Goal: Task Accomplishment & Management: Use online tool/utility

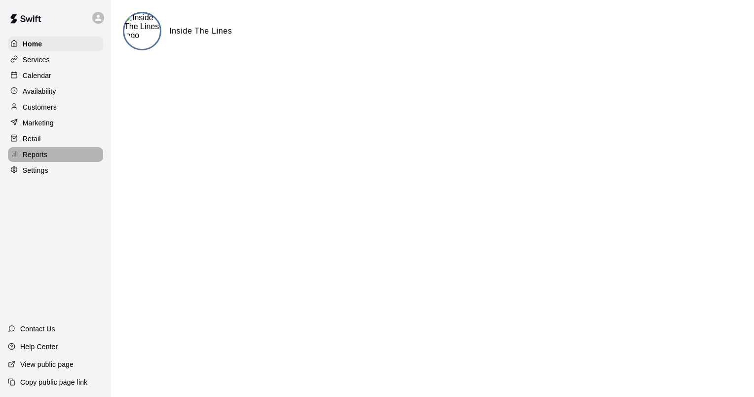
click at [46, 159] on p "Reports" at bounding box center [35, 154] width 25 height 10
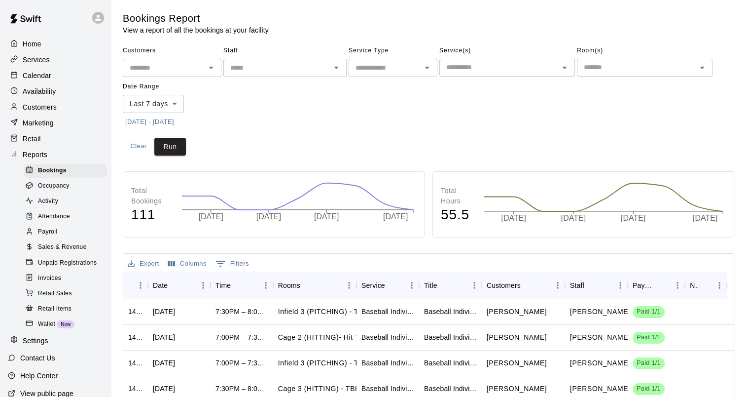
click at [62, 252] on span "Sales & Revenue" at bounding box center [62, 247] width 49 height 10
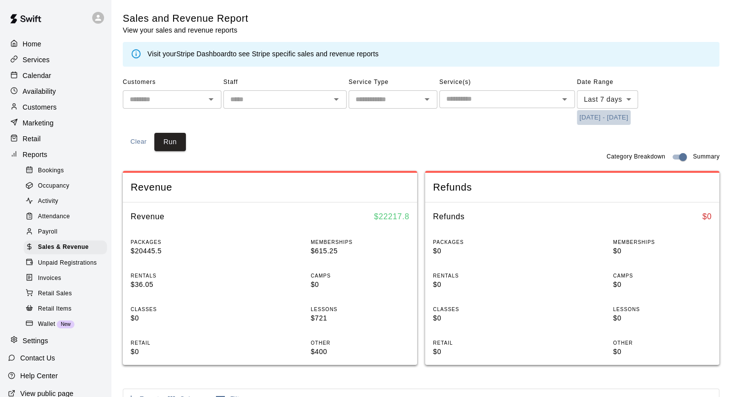
click at [602, 116] on button "[DATE] - [DATE]" at bounding box center [604, 117] width 54 height 15
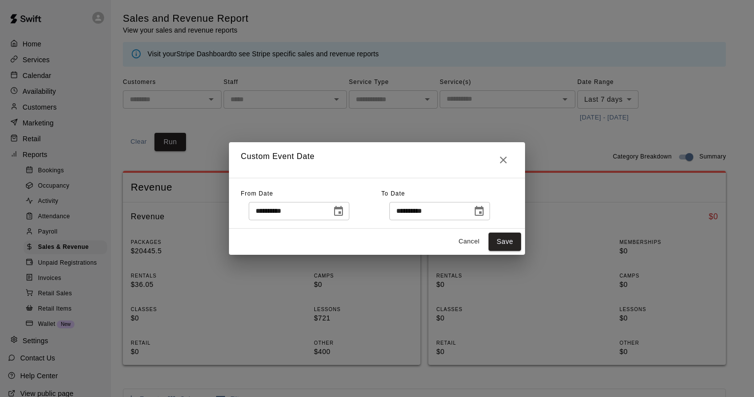
click at [343, 209] on icon "Choose date, selected date is Sep 11, 2025" at bounding box center [338, 211] width 9 height 10
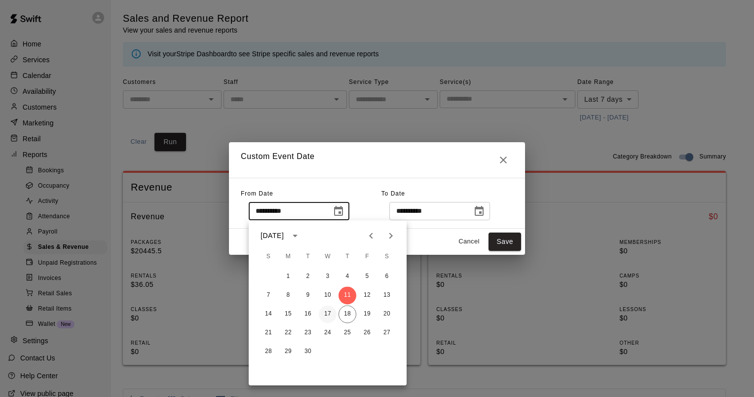
click at [327, 308] on button "17" at bounding box center [328, 314] width 18 height 18
type input "**********"
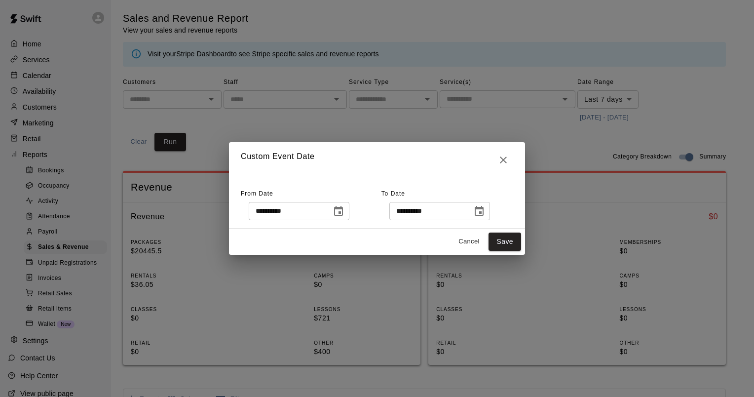
click at [485, 209] on icon "Choose date, selected date is Sep 18, 2025" at bounding box center [479, 211] width 12 height 12
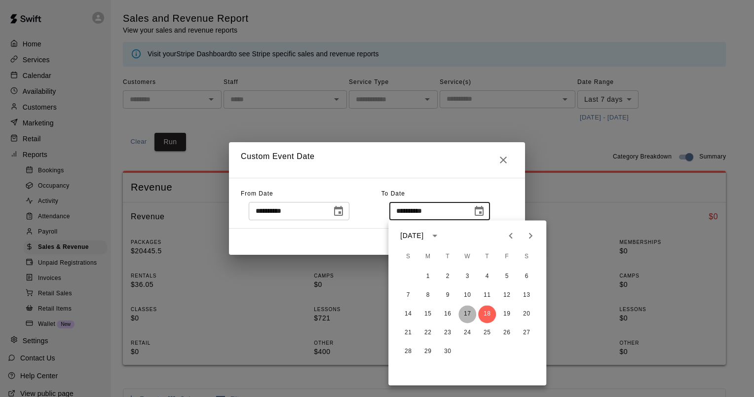
click at [469, 313] on button "17" at bounding box center [467, 314] width 18 height 18
type input "**********"
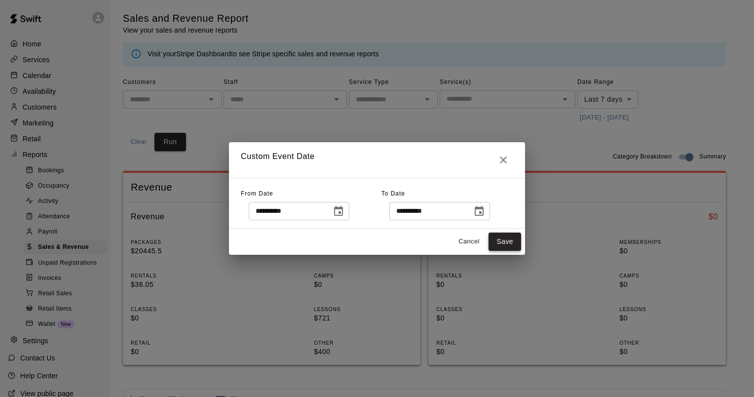
click at [509, 240] on button "Save" at bounding box center [504, 241] width 33 height 18
type input "******"
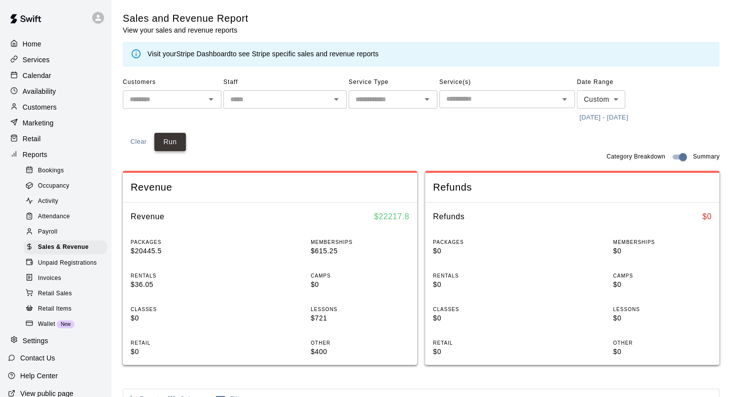
click at [170, 142] on button "Run" at bounding box center [170, 142] width 32 height 18
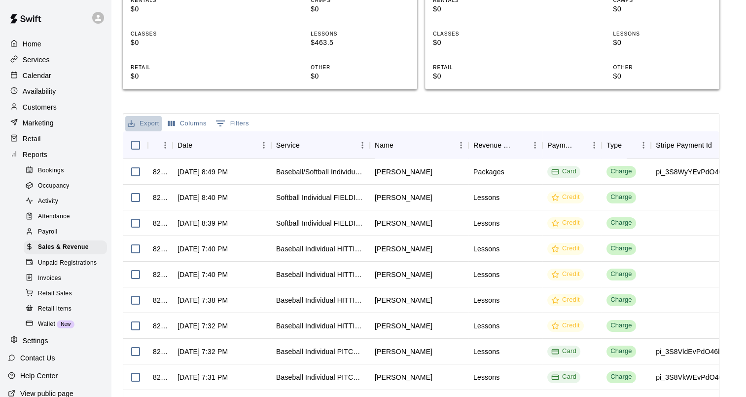
click at [148, 108] on div "Sales and Revenue Report View your sales and revenue reports Visit your Stripe …" at bounding box center [421, 98] width 597 height 722
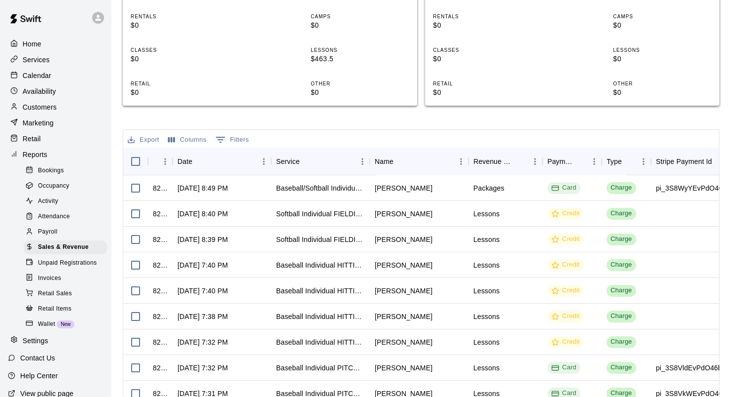
scroll to position [242, 0]
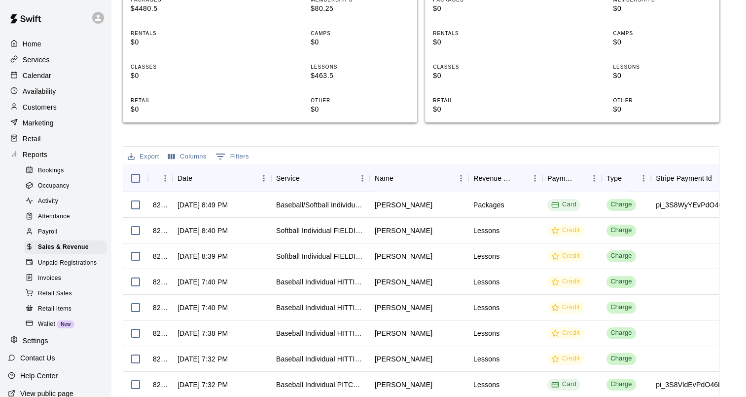
click at [145, 158] on button "Export" at bounding box center [143, 156] width 36 height 15
click at [164, 174] on li "Download as CSV" at bounding box center [163, 176] width 76 height 16
click at [411, 136] on div "Sales and Revenue Report View your sales and revenue reports Visit your Stripe …" at bounding box center [421, 131] width 597 height 722
click at [36, 112] on p "Customers" at bounding box center [40, 107] width 34 height 10
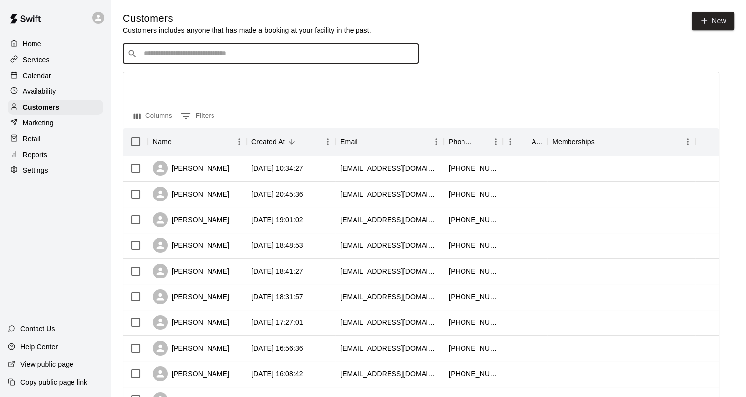
click at [191, 58] on input "Search customers by name or email" at bounding box center [277, 54] width 273 height 10
type input "*********"
click at [202, 78] on div "April Rus" at bounding box center [203, 76] width 106 height 10
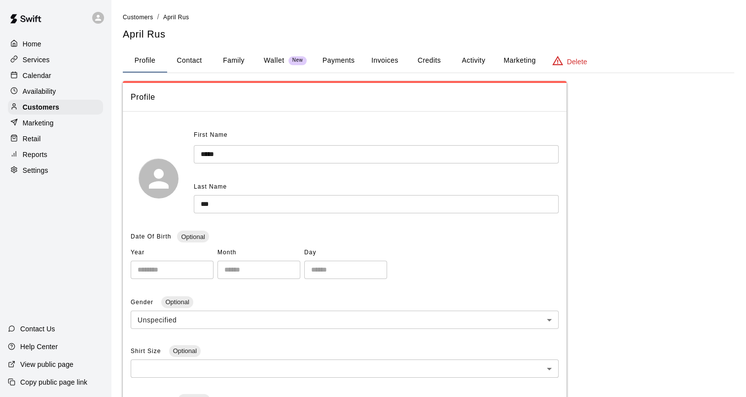
click at [236, 59] on button "Family" at bounding box center [234, 61] width 44 height 24
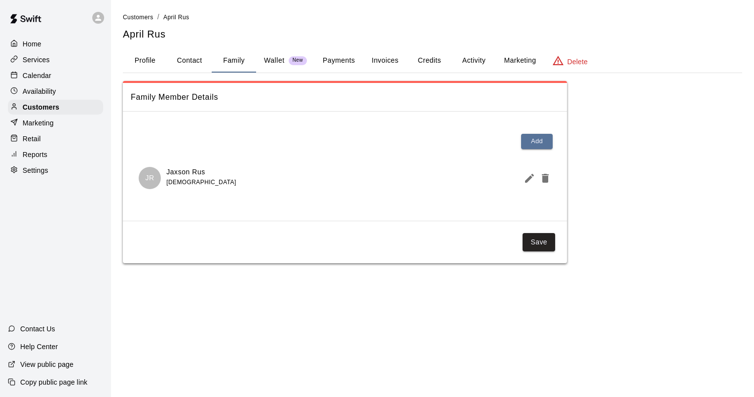
click at [266, 59] on p "Wallet" at bounding box center [274, 60] width 21 height 10
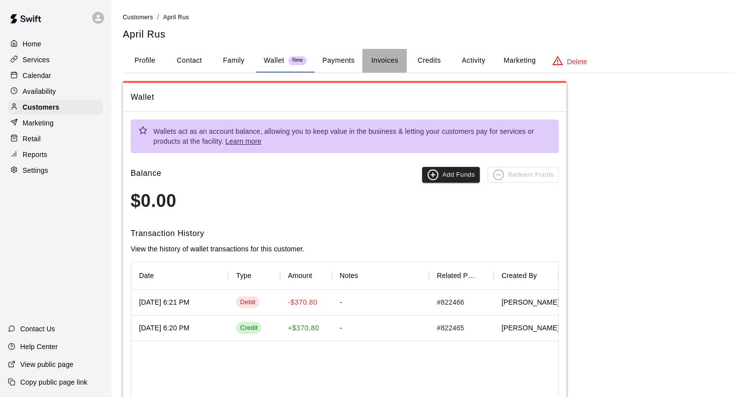
click at [382, 59] on button "Invoices" at bounding box center [384, 61] width 44 height 24
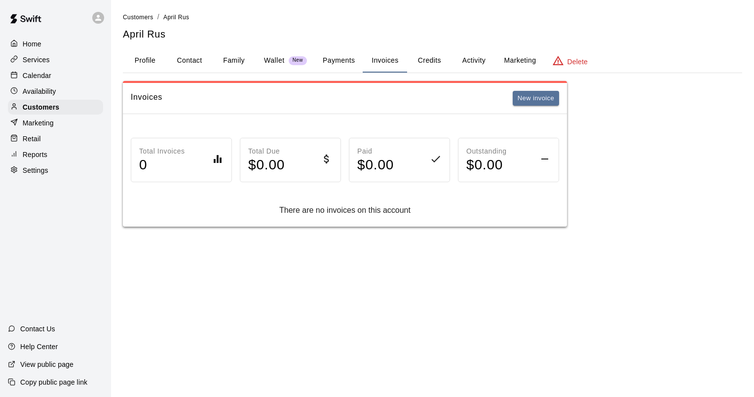
click at [420, 59] on button "Credits" at bounding box center [429, 61] width 44 height 24
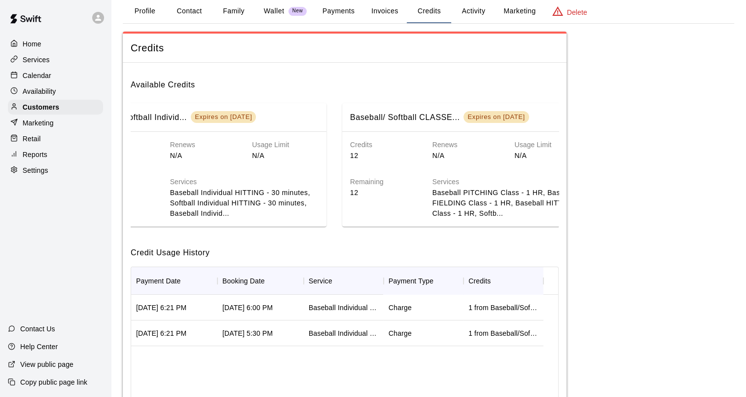
scroll to position [0, 89]
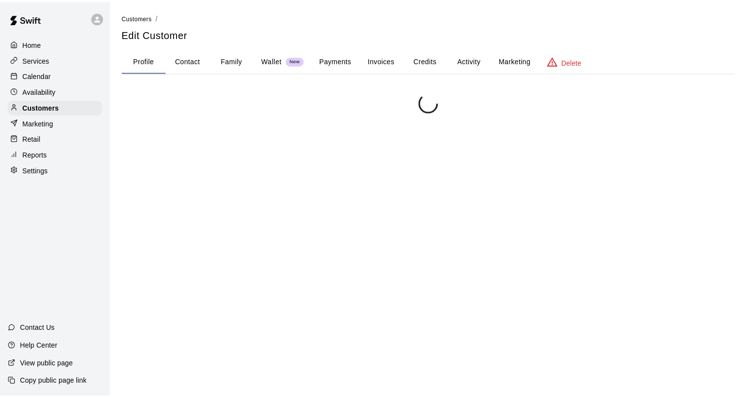
scroll to position [49, 0]
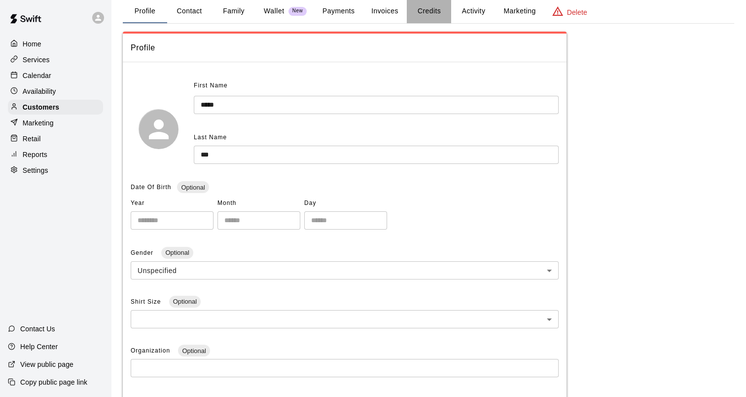
click at [423, 18] on button "Credits" at bounding box center [429, 12] width 44 height 24
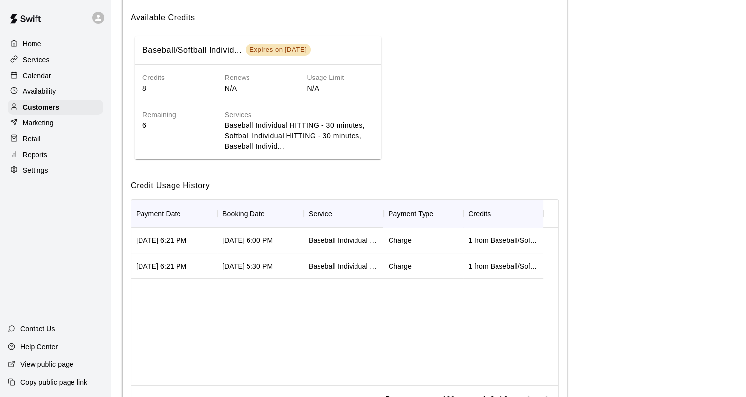
scroll to position [0, 0]
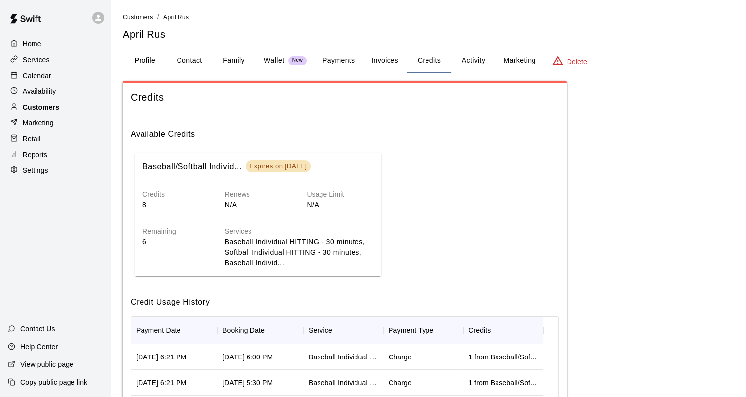
click at [43, 109] on p "Customers" at bounding box center [41, 107] width 36 height 10
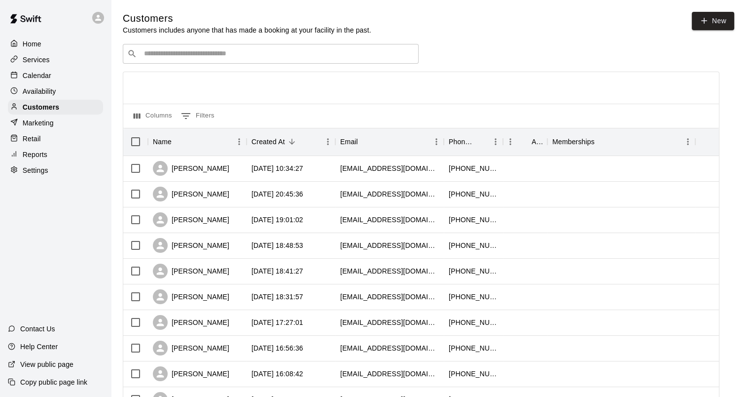
click at [164, 57] on input "Search customers by name or email" at bounding box center [277, 54] width 273 height 10
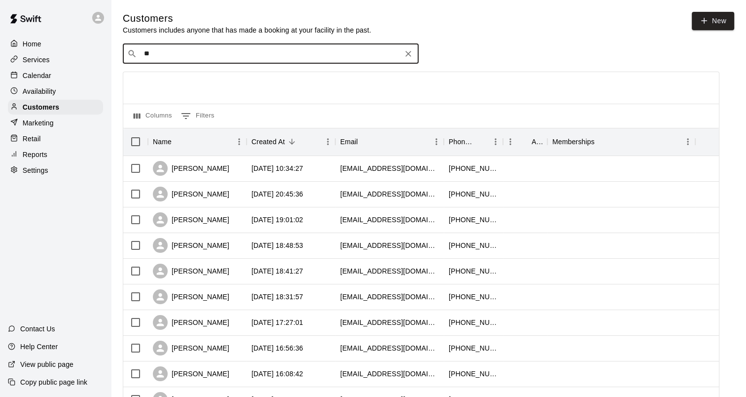
type input "***"
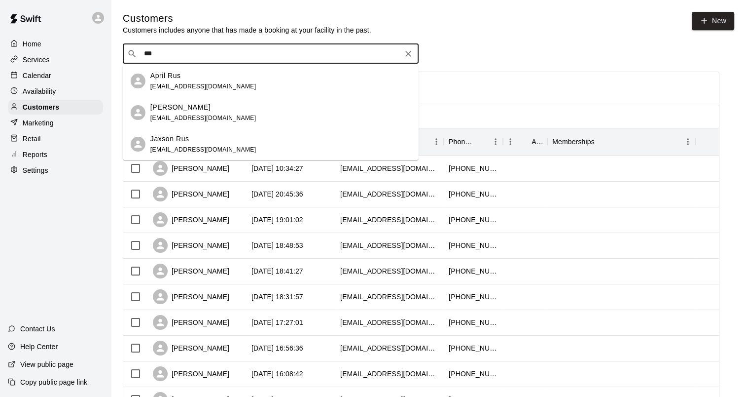
click at [186, 81] on div "April Rus aprilrus06@gmail.com" at bounding box center [203, 81] width 106 height 21
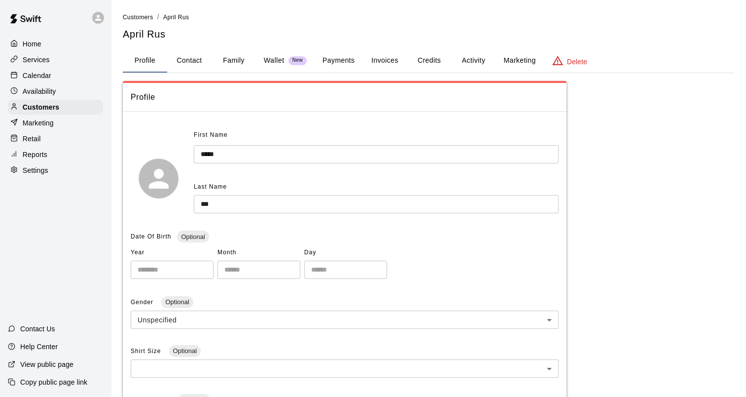
click at [424, 60] on button "Credits" at bounding box center [429, 61] width 44 height 24
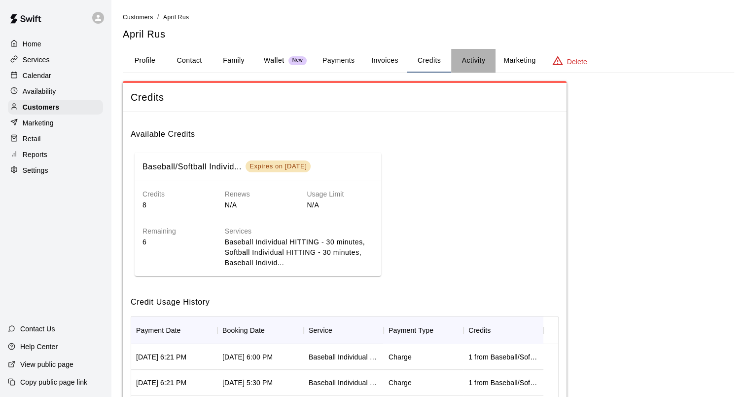
click at [466, 60] on button "Activity" at bounding box center [473, 61] width 44 height 24
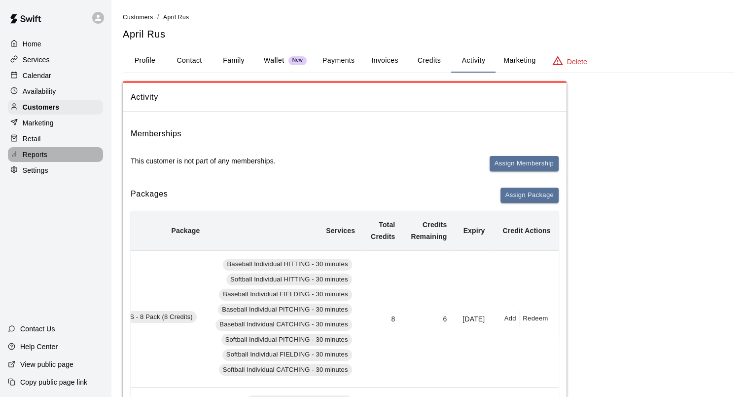
click at [36, 159] on p "Reports" at bounding box center [35, 154] width 25 height 10
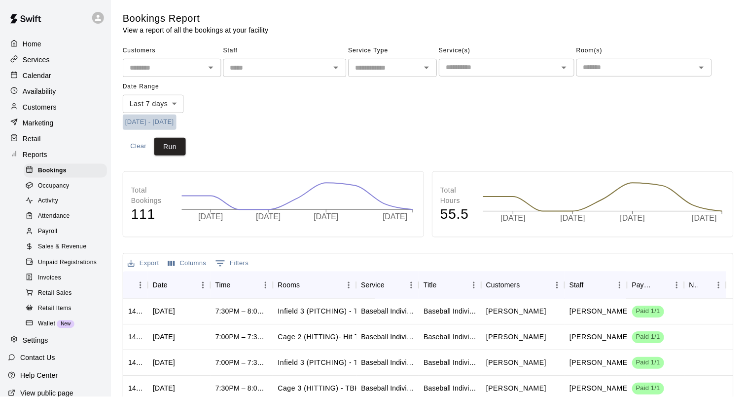
click at [177, 120] on button "[DATE] - [DATE]" at bounding box center [150, 121] width 54 height 15
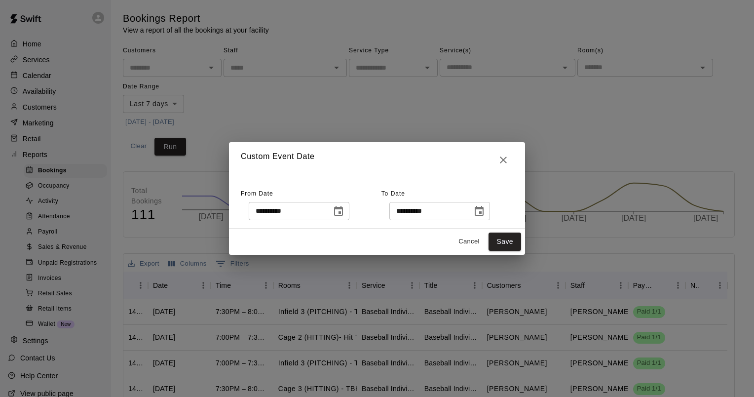
click at [344, 210] on icon "Choose date, selected date is Sep 11, 2025" at bounding box center [338, 211] width 12 height 12
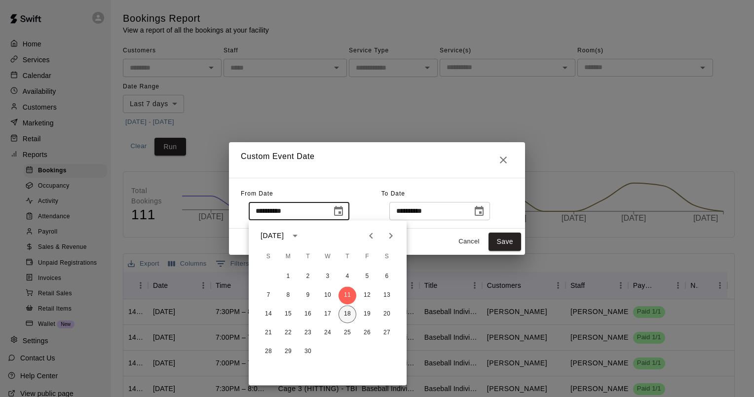
click at [347, 312] on button "18" at bounding box center [347, 314] width 18 height 18
type input "**********"
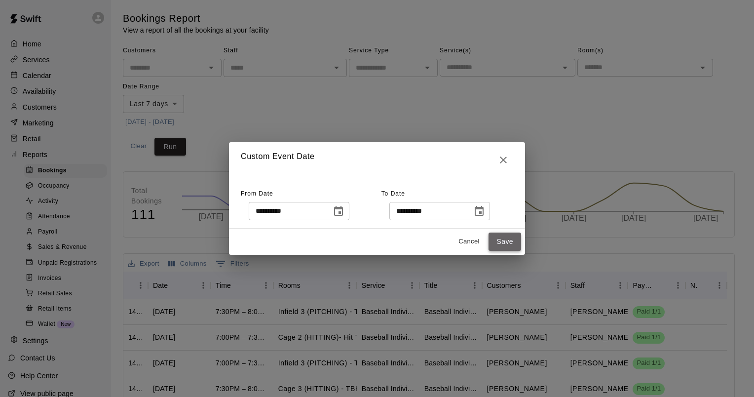
click at [513, 240] on button "Save" at bounding box center [504, 241] width 33 height 18
type input "******"
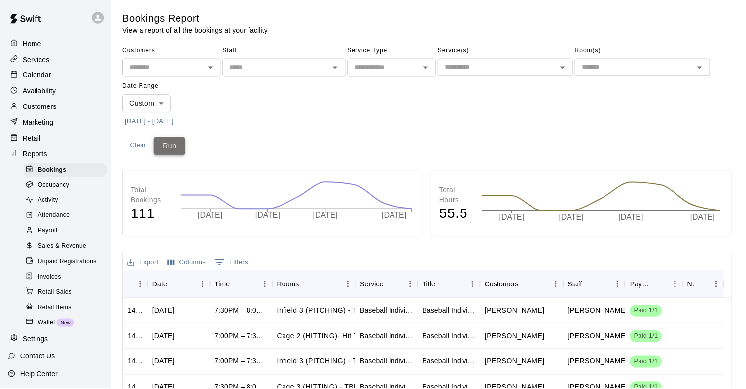
click at [170, 148] on button "Run" at bounding box center [170, 147] width 32 height 18
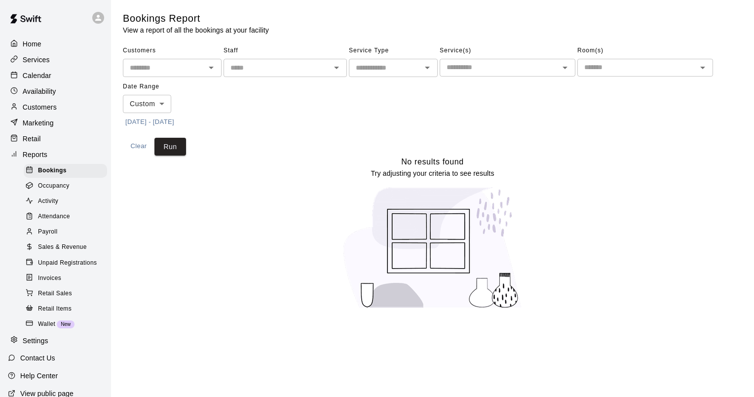
click at [59, 252] on span "Sales & Revenue" at bounding box center [62, 247] width 49 height 10
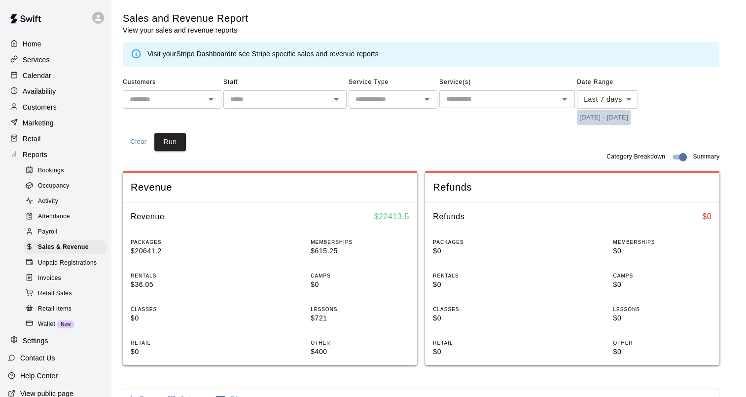
click at [595, 116] on button "[DATE] - [DATE]" at bounding box center [604, 117] width 54 height 15
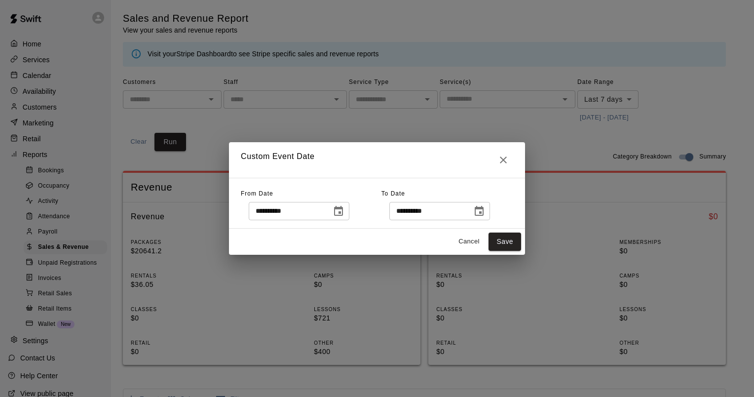
click at [344, 209] on icon "Choose date, selected date is Sep 11, 2025" at bounding box center [338, 211] width 12 height 12
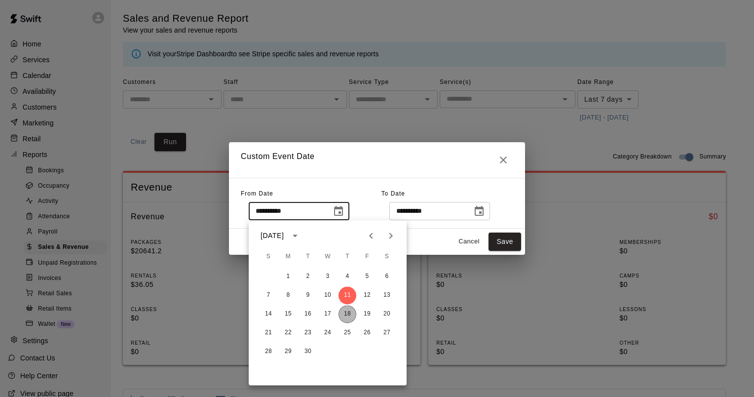
click at [347, 314] on button "18" at bounding box center [347, 314] width 18 height 18
type input "**********"
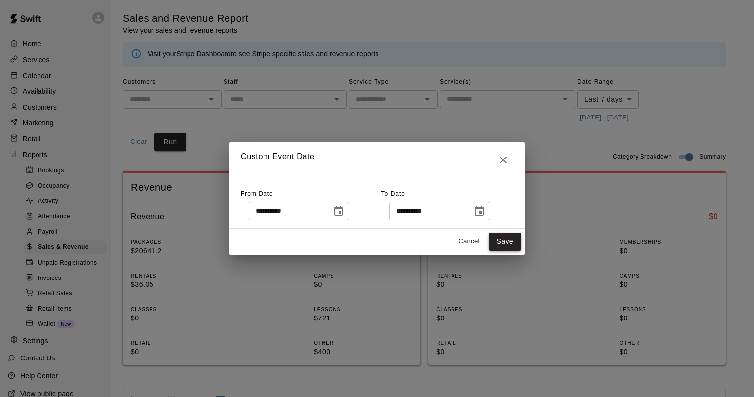
click at [500, 245] on button "Save" at bounding box center [504, 241] width 33 height 18
type input "******"
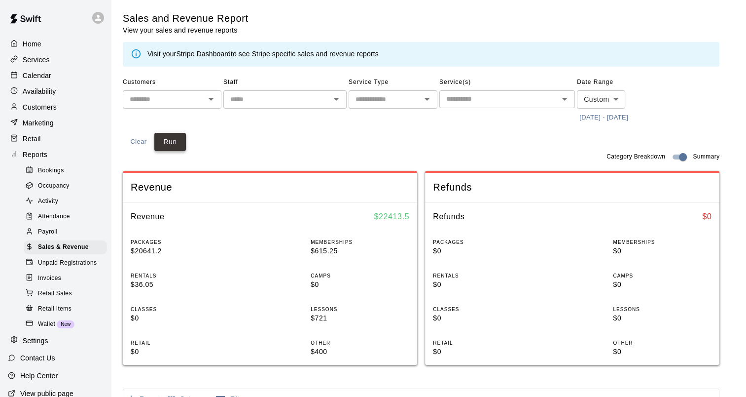
click at [177, 142] on button "Run" at bounding box center [170, 142] width 32 height 18
